Goal: Information Seeking & Learning: Learn about a topic

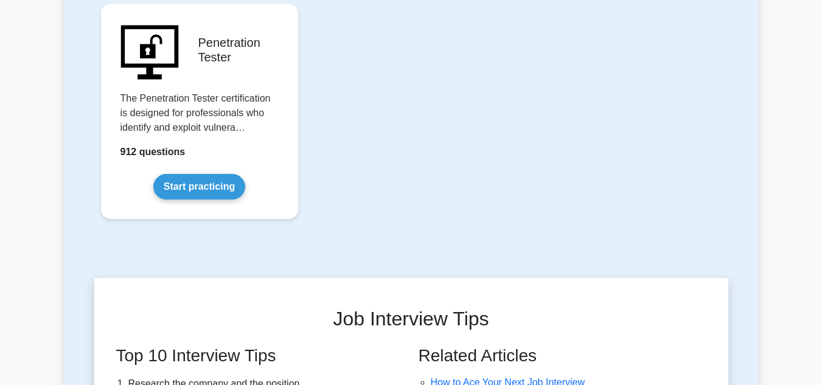
scroll to position [2971, 0]
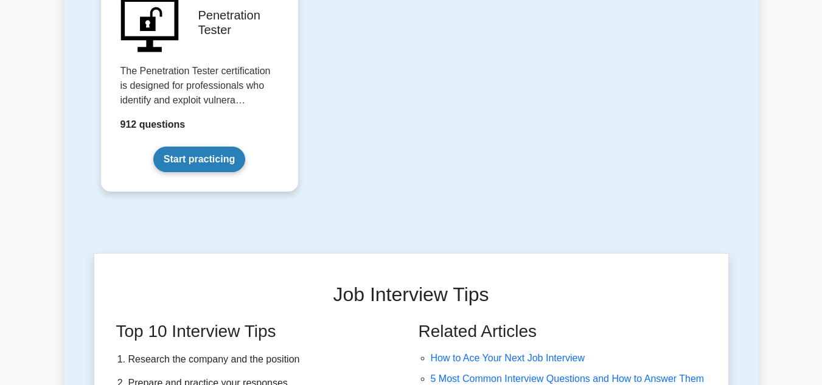
click at [186, 147] on link "Start practicing" at bounding box center [199, 160] width 92 height 26
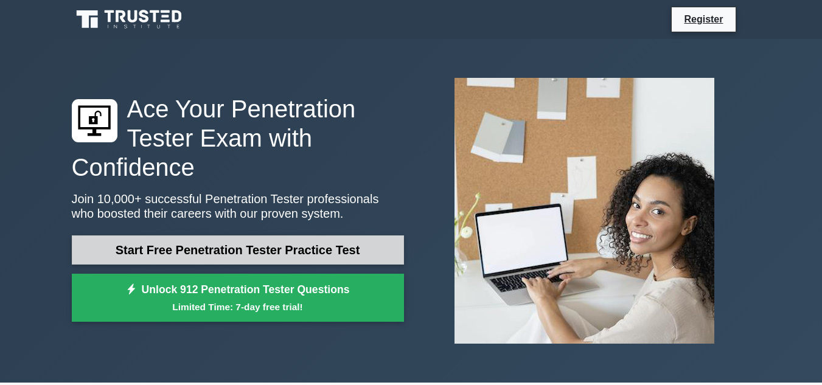
click at [310, 245] on link "Start Free Penetration Tester Practice Test" at bounding box center [238, 250] width 332 height 29
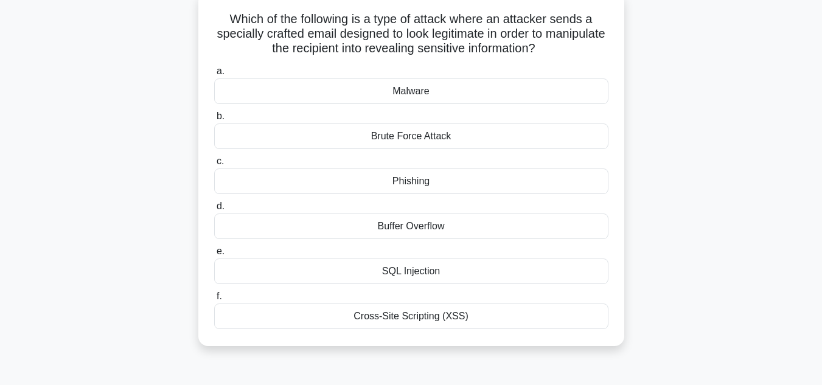
scroll to position [83, 0]
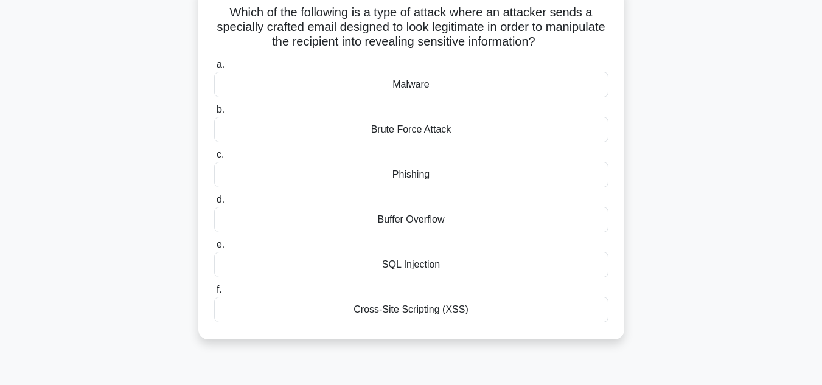
click at [429, 172] on div "Phishing" at bounding box center [411, 175] width 394 height 26
click at [214, 159] on input "c. Phishing" at bounding box center [214, 155] width 0 height 8
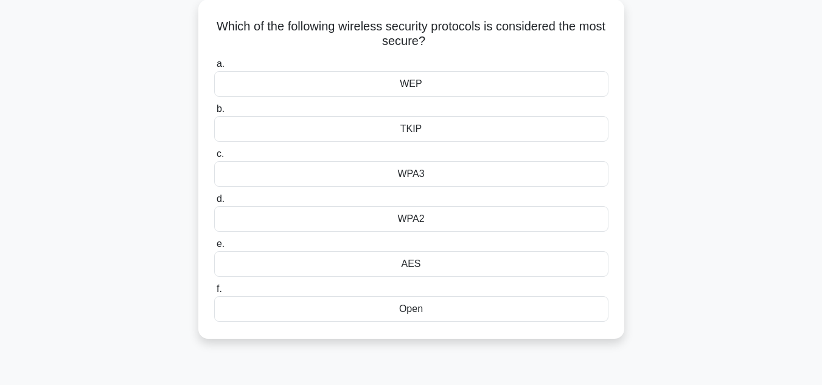
scroll to position [73, 0]
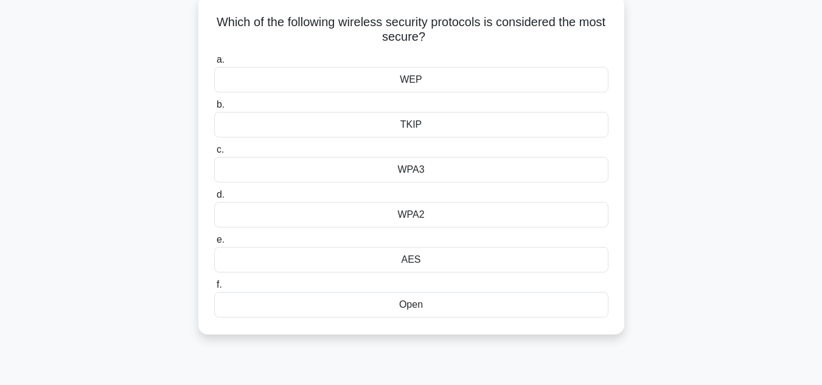
click at [438, 169] on div "WPA3" at bounding box center [411, 170] width 394 height 26
click at [214, 154] on input "c. WPA3" at bounding box center [214, 150] width 0 height 8
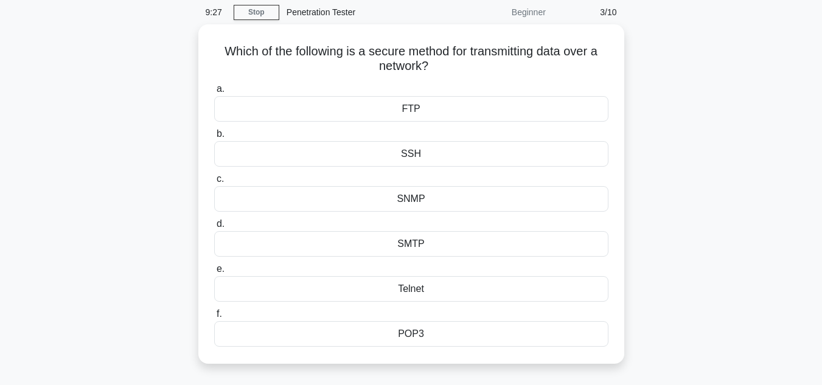
scroll to position [49, 0]
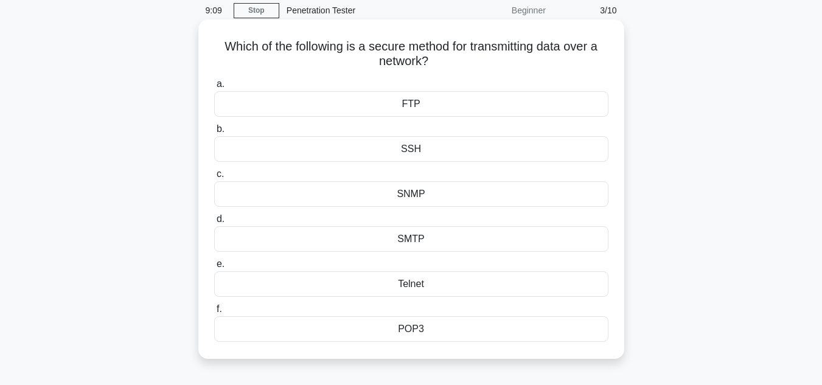
click at [410, 105] on div "FTP" at bounding box center [411, 104] width 394 height 26
click at [214, 88] on input "a. FTP" at bounding box center [214, 84] width 0 height 8
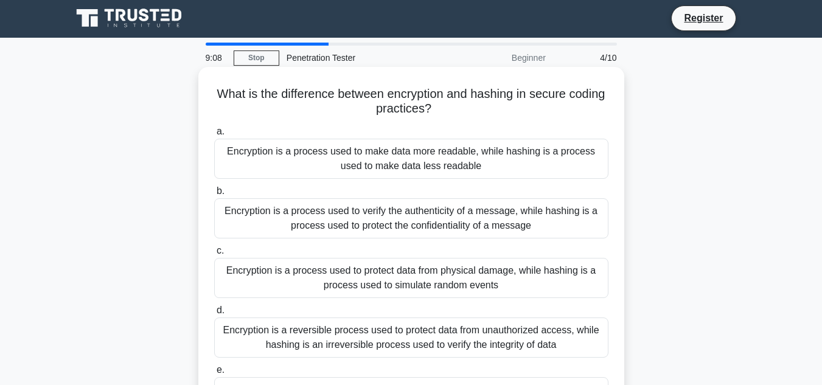
scroll to position [0, 0]
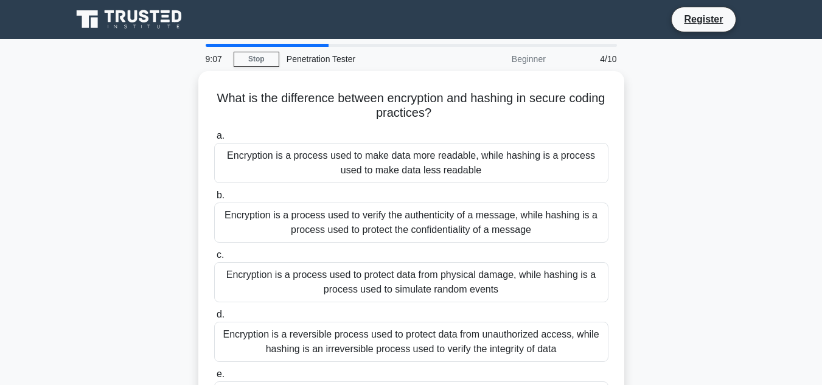
click at [686, 194] on div "What is the difference between encryption and hashing in secure coding practice…" at bounding box center [412, 292] width 694 height 442
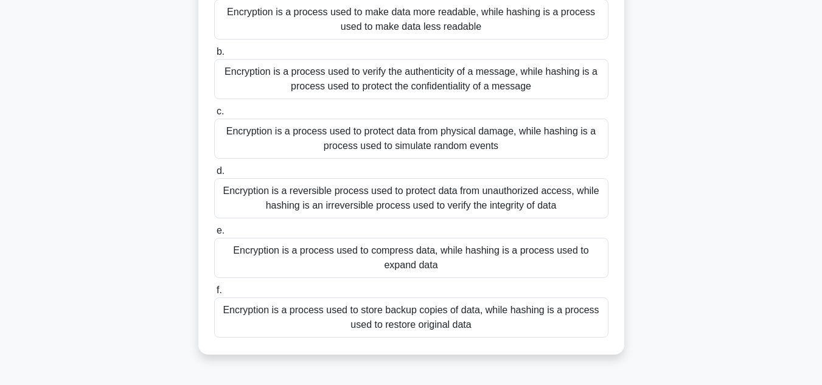
scroll to position [146, 0]
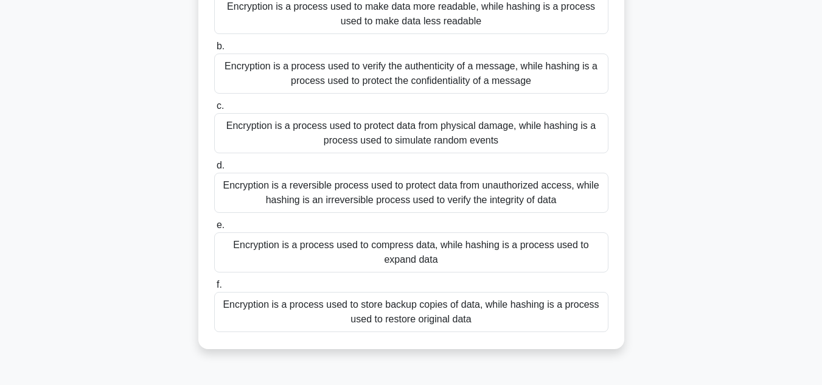
click at [474, 189] on div "Encryption is a reversible process used to protect data from unauthorized acces…" at bounding box center [411, 193] width 394 height 40
click at [214, 170] on input "d. Encryption is a reversible process used to protect data from unauthorized ac…" at bounding box center [214, 166] width 0 height 8
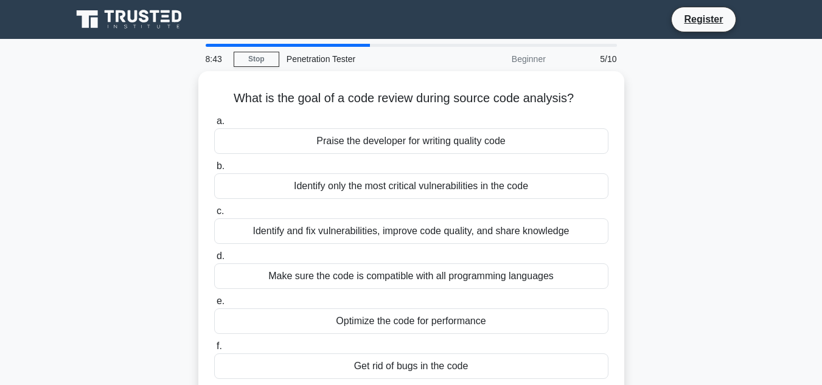
scroll to position [24, 0]
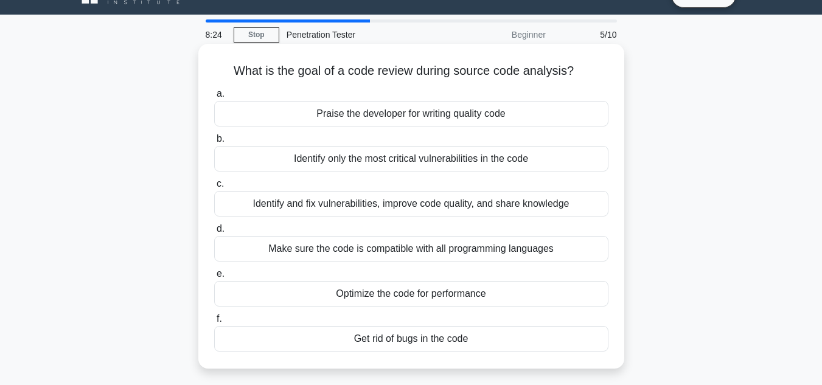
click at [510, 207] on div "Identify and fix vulnerabilities, improve code quality, and share knowledge" at bounding box center [411, 204] width 394 height 26
click at [214, 188] on input "c. Identify and fix vulnerabilities, improve code quality, and share knowledge" at bounding box center [214, 184] width 0 height 8
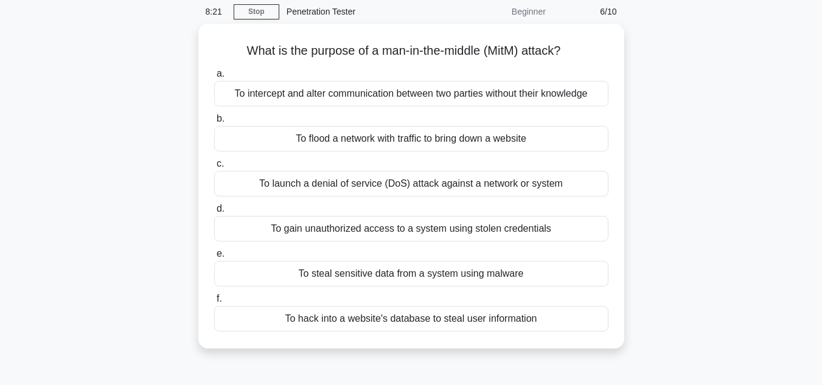
scroll to position [49, 0]
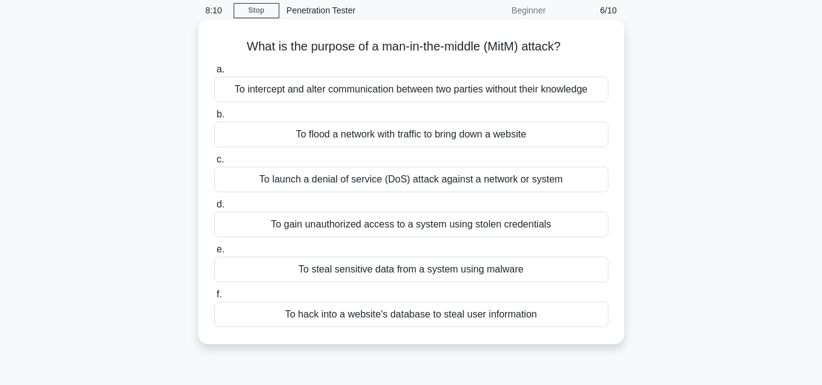
click at [422, 93] on div "To intercept and alter communication between two parties without their knowledge" at bounding box center [411, 90] width 394 height 26
click at [214, 74] on input "a. To intercept and alter communication between two parties without their knowl…" at bounding box center [214, 70] width 0 height 8
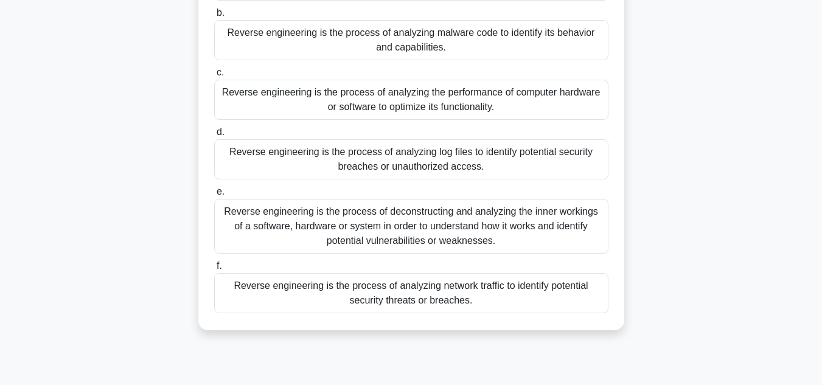
scroll to position [170, 0]
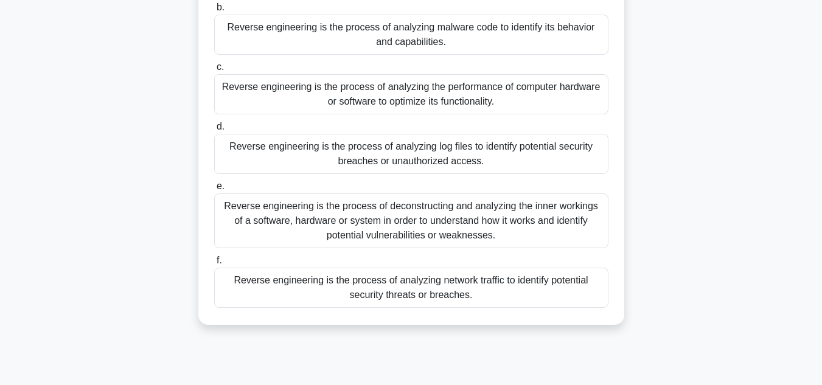
click at [414, 214] on div "Reverse engineering is the process of deconstructing and analyzing the inner wo…" at bounding box center [411, 221] width 394 height 55
click at [214, 191] on input "e. Reverse engineering is the process of deconstructing and analyzing the inner…" at bounding box center [214, 187] width 0 height 8
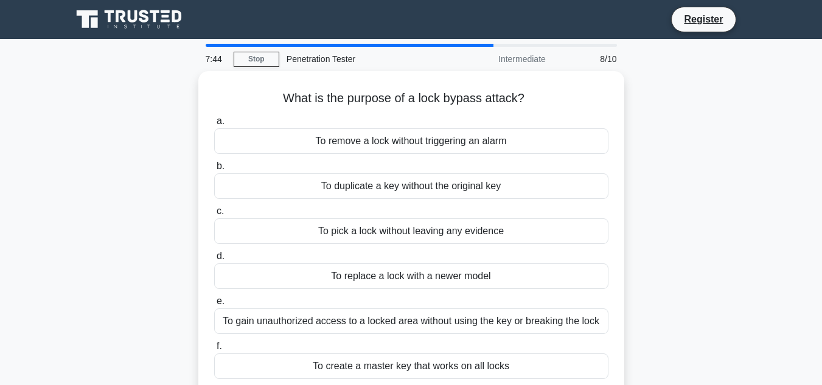
scroll to position [24, 0]
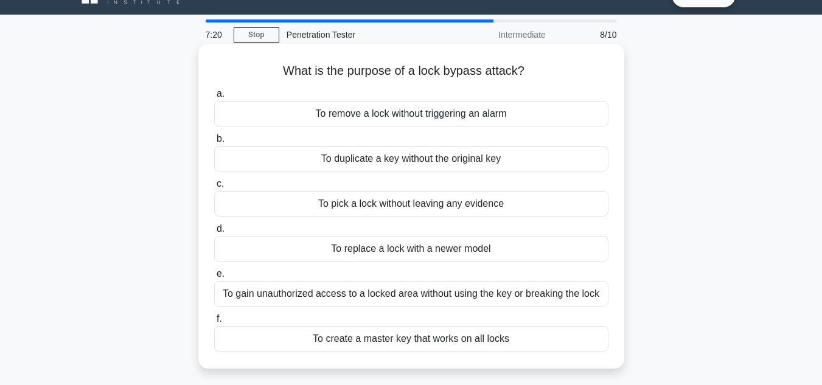
click at [429, 294] on div "To gain unauthorized access to a locked area without using the key or breaking …" at bounding box center [411, 294] width 394 height 26
click at [214, 278] on input "e. To gain unauthorized access to a locked area without using the key or breaki…" at bounding box center [214, 274] width 0 height 8
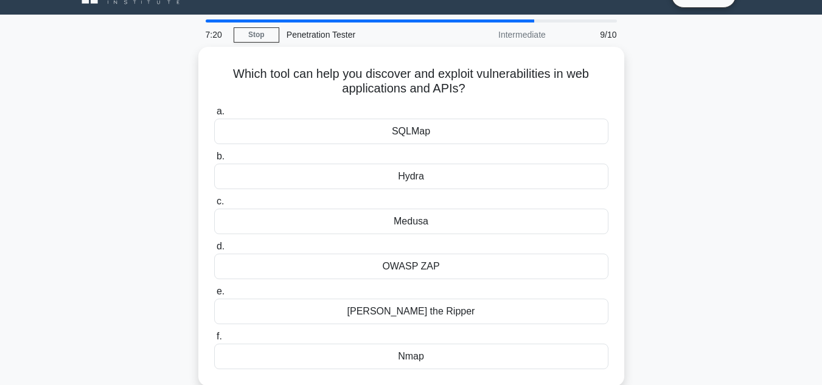
scroll to position [0, 0]
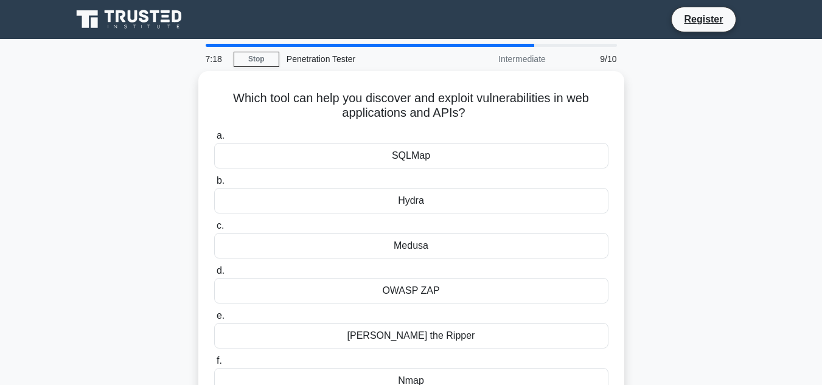
click at [692, 241] on div "Which tool can help you discover and exploit vulnerabilities in web application…" at bounding box center [412, 248] width 694 height 354
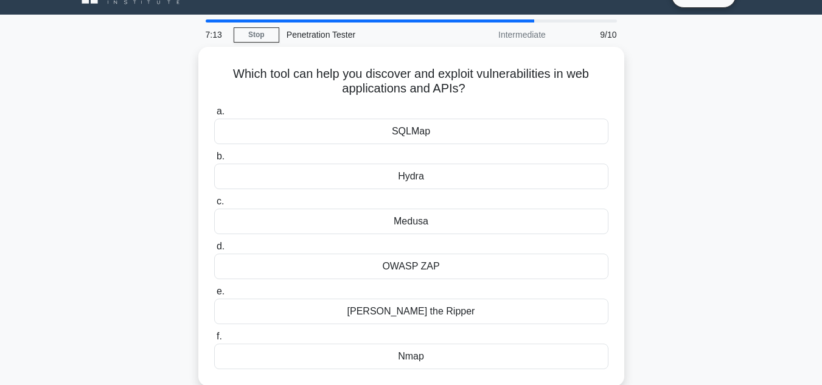
scroll to position [49, 0]
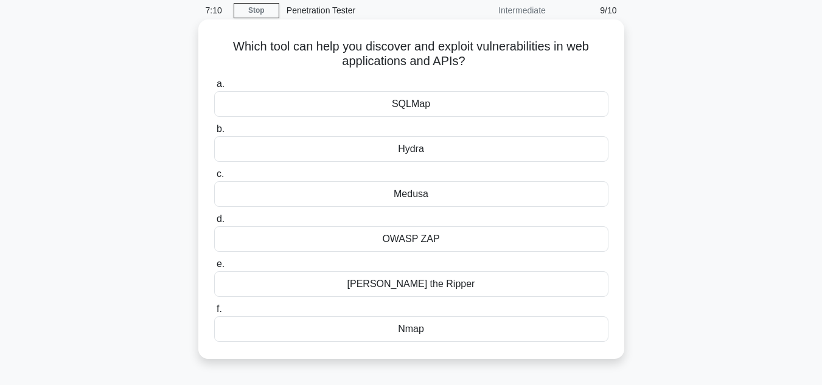
click at [455, 282] on div "John the Ripper" at bounding box center [411, 285] width 394 height 26
click at [214, 268] on input "e. John the Ripper" at bounding box center [214, 265] width 0 height 8
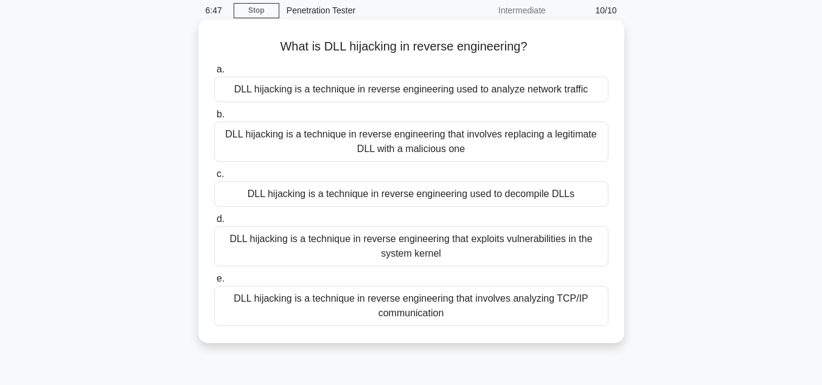
click at [459, 253] on div "DLL hijacking is a technique in reverse engineering that exploits vulnerabiliti…" at bounding box center [411, 246] width 394 height 40
click at [214, 223] on input "d. DLL hijacking is a technique in reverse engineering that exploits vulnerabil…" at bounding box center [214, 219] width 0 height 8
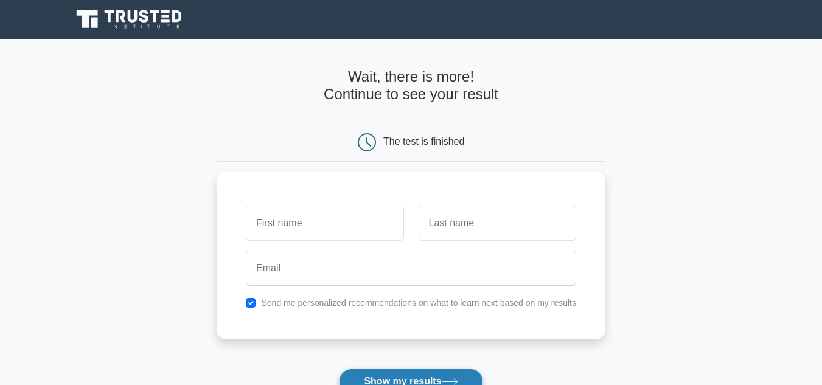
click at [432, 374] on button "Show my results" at bounding box center [411, 382] width 144 height 26
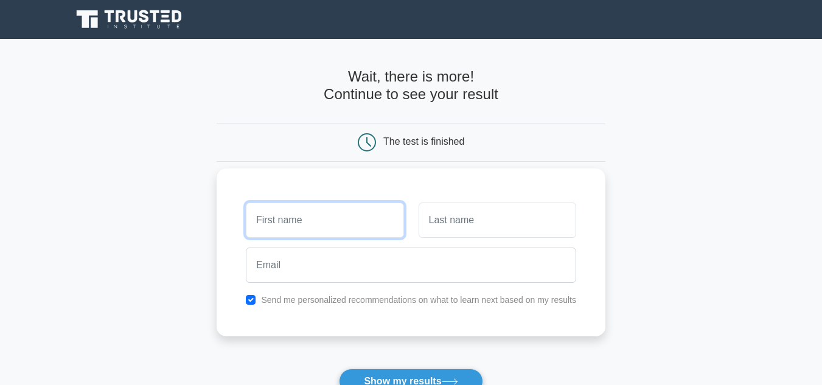
click at [313, 203] on input "text" at bounding box center [325, 220] width 158 height 35
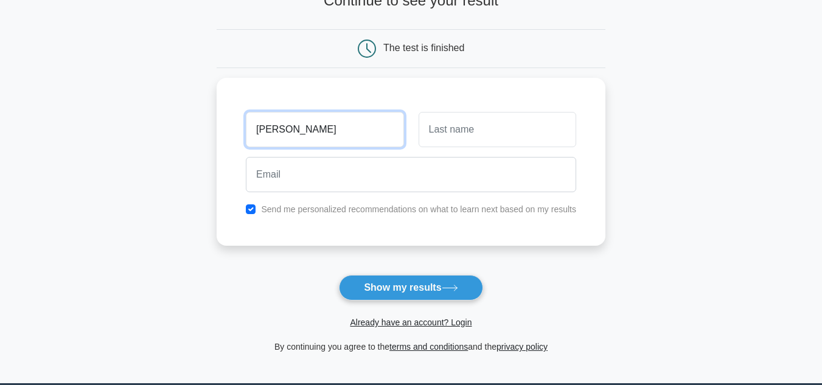
scroll to position [91, 0]
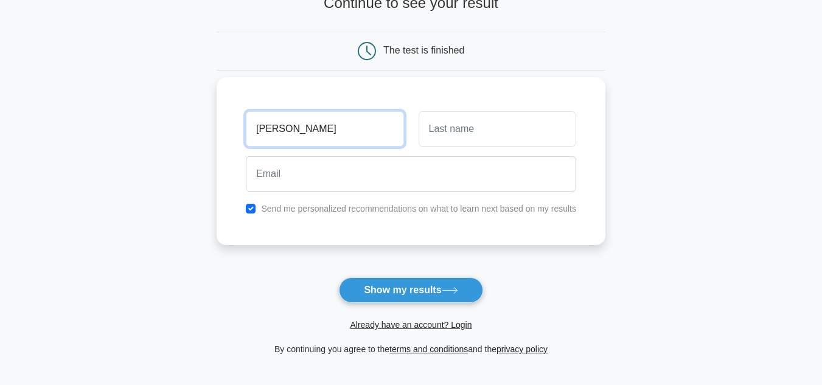
type input "[PERSON_NAME]"
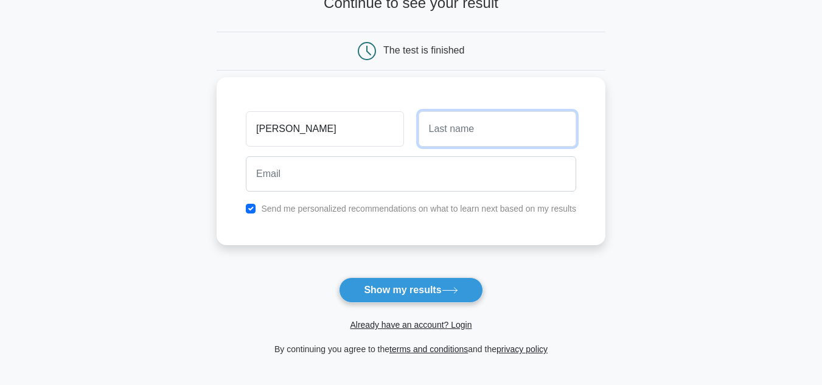
click at [446, 132] on input "text" at bounding box center [498, 128] width 158 height 35
